Goal: Information Seeking & Learning: Learn about a topic

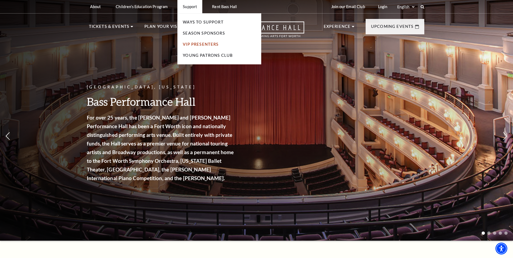
click at [198, 43] on link "VIP Presenters" at bounding box center [201, 44] width 36 height 5
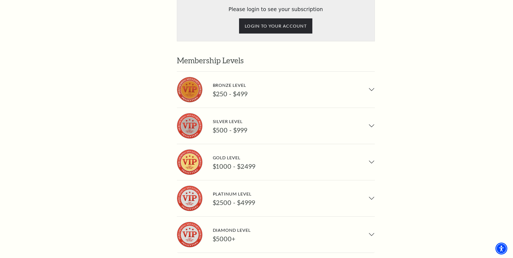
scroll to position [397, 0]
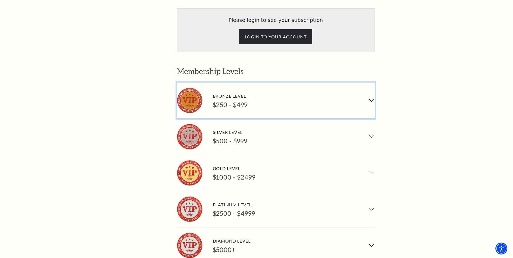
click at [372, 83] on button "Bronze Level $250 - $499" at bounding box center [276, 101] width 198 height 36
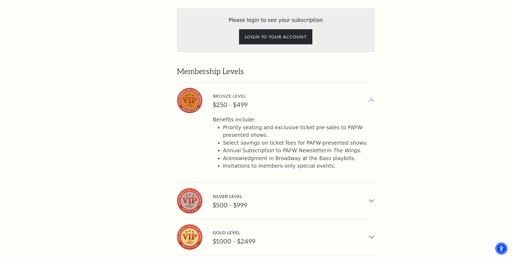
click at [371, 83] on button "Bronze Level $250 - $499" at bounding box center [276, 101] width 198 height 36
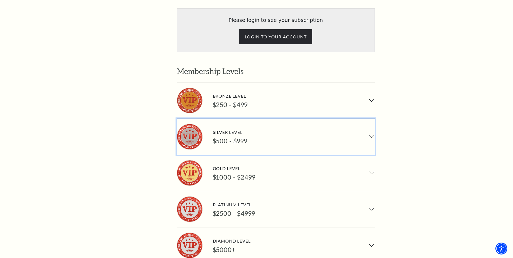
click at [371, 119] on button "Silver Level $500 - $999" at bounding box center [276, 137] width 198 height 36
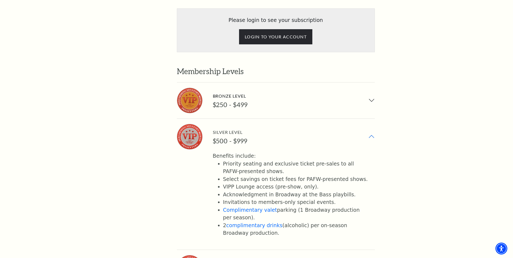
click at [371, 119] on button "Silver Level $500 - $999" at bounding box center [276, 137] width 198 height 36
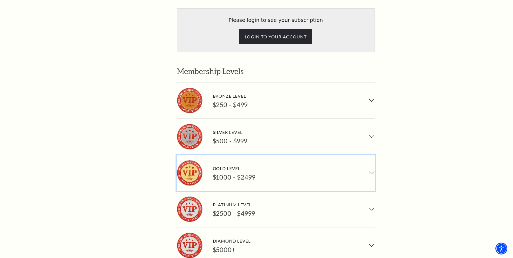
click at [372, 155] on button "Gold Level $1000 - $2499" at bounding box center [276, 173] width 198 height 36
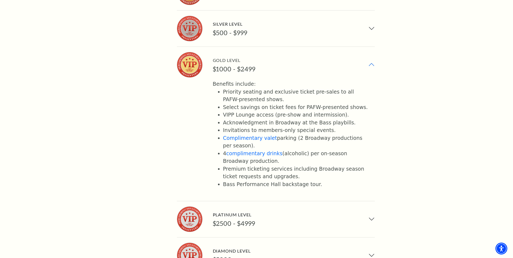
scroll to position [541, 0]
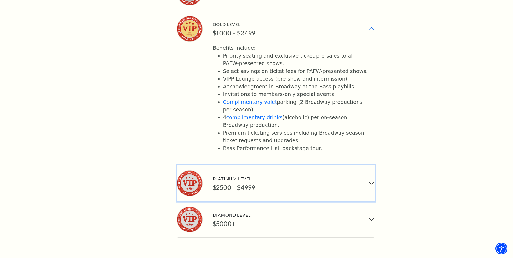
click at [371, 165] on button "Platinum Level $2500 - $4999" at bounding box center [276, 183] width 198 height 36
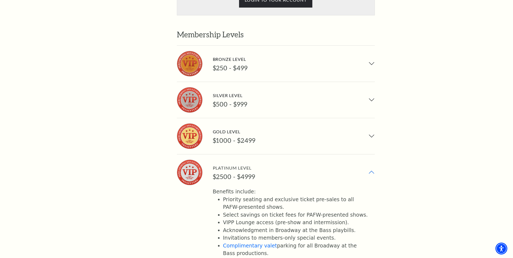
scroll to position [433, 0]
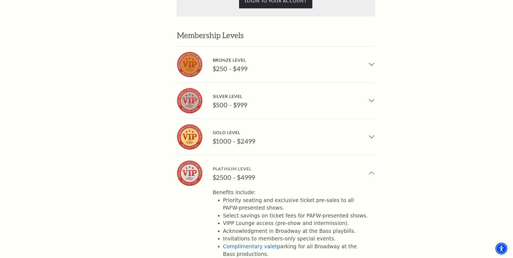
click at [372, 155] on button "Platinum Level $2500 - $4999" at bounding box center [276, 173] width 198 height 36
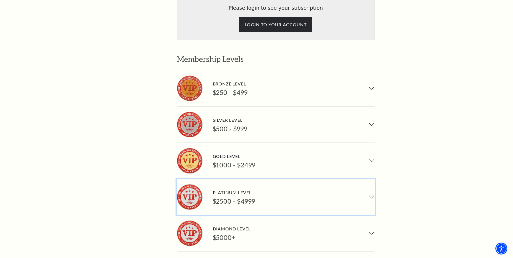
scroll to position [397, 0]
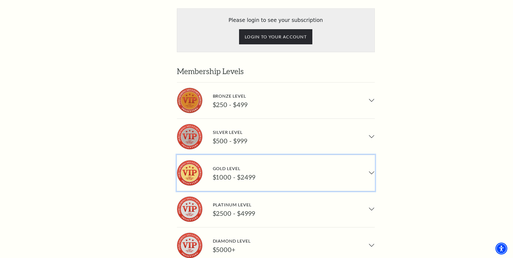
click at [372, 155] on button "Gold Level $1000 - $2499" at bounding box center [276, 173] width 198 height 36
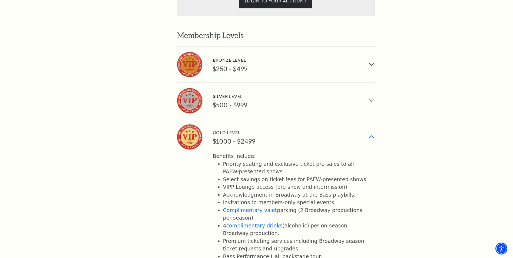
scroll to position [469, 0]
